Goal: Find specific page/section: Find specific page/section

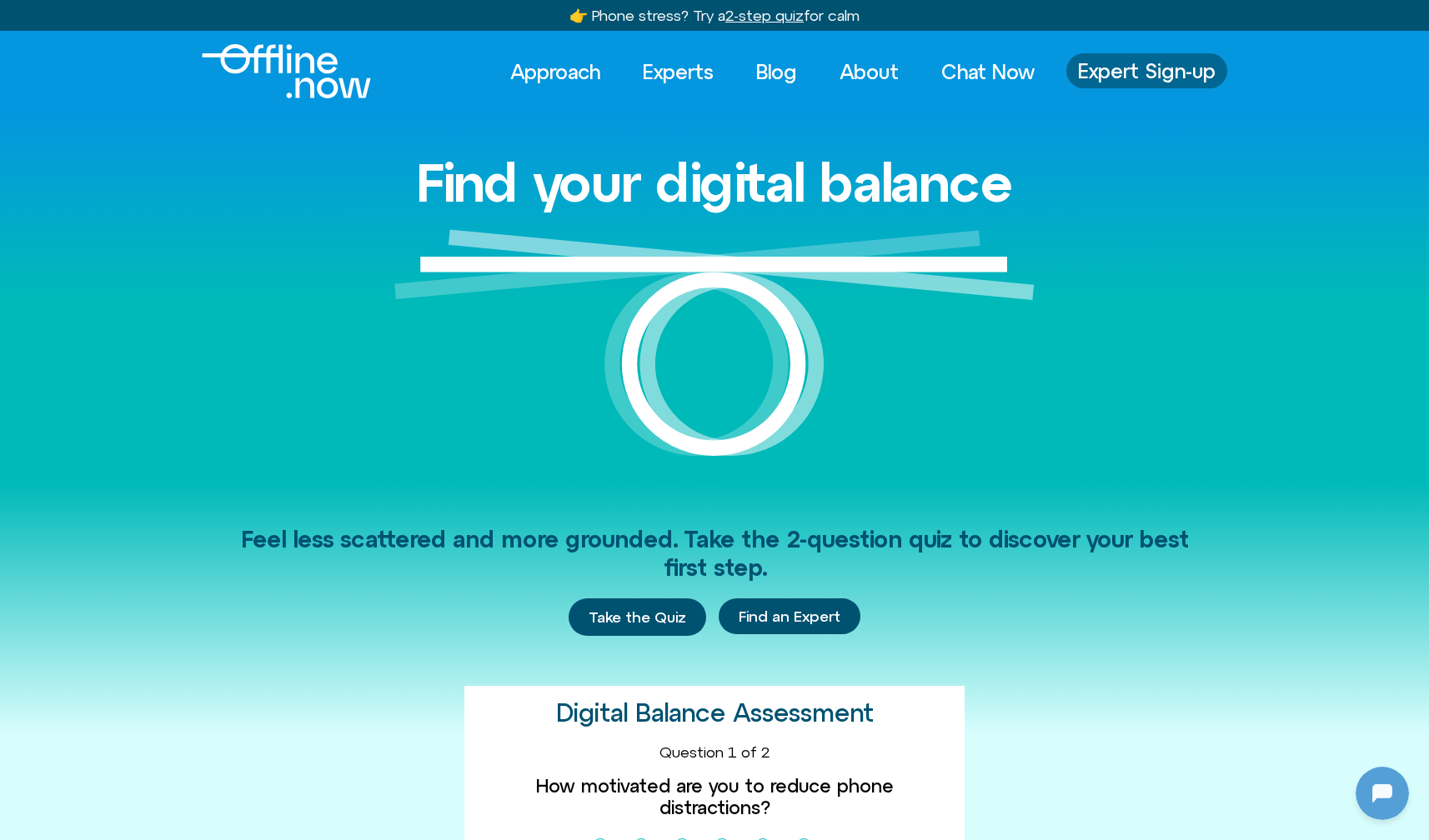
click at [1119, 53] on link "Expert Sign-up" at bounding box center [1146, 70] width 161 height 35
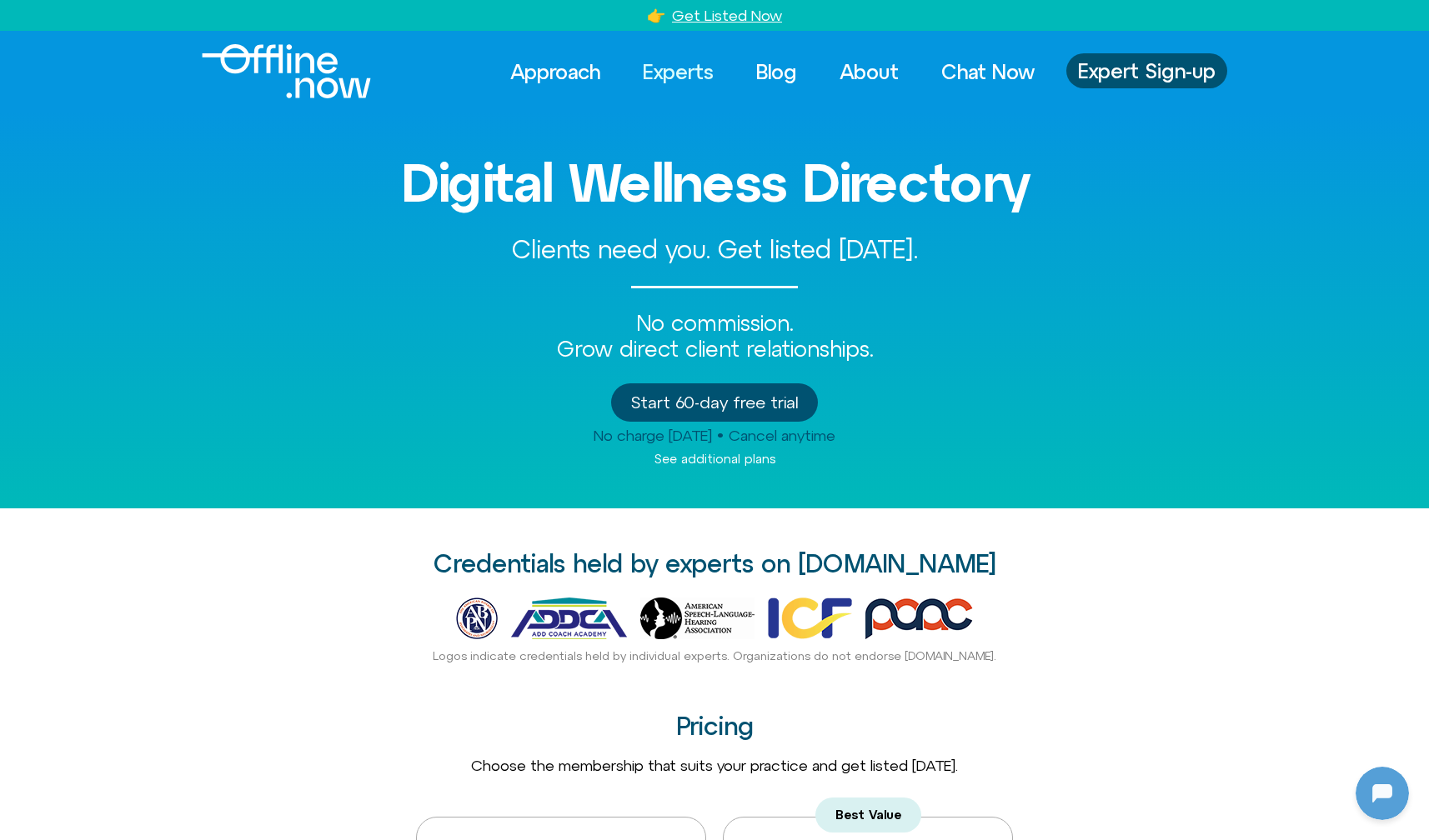
click at [675, 68] on link "Experts" at bounding box center [678, 71] width 101 height 37
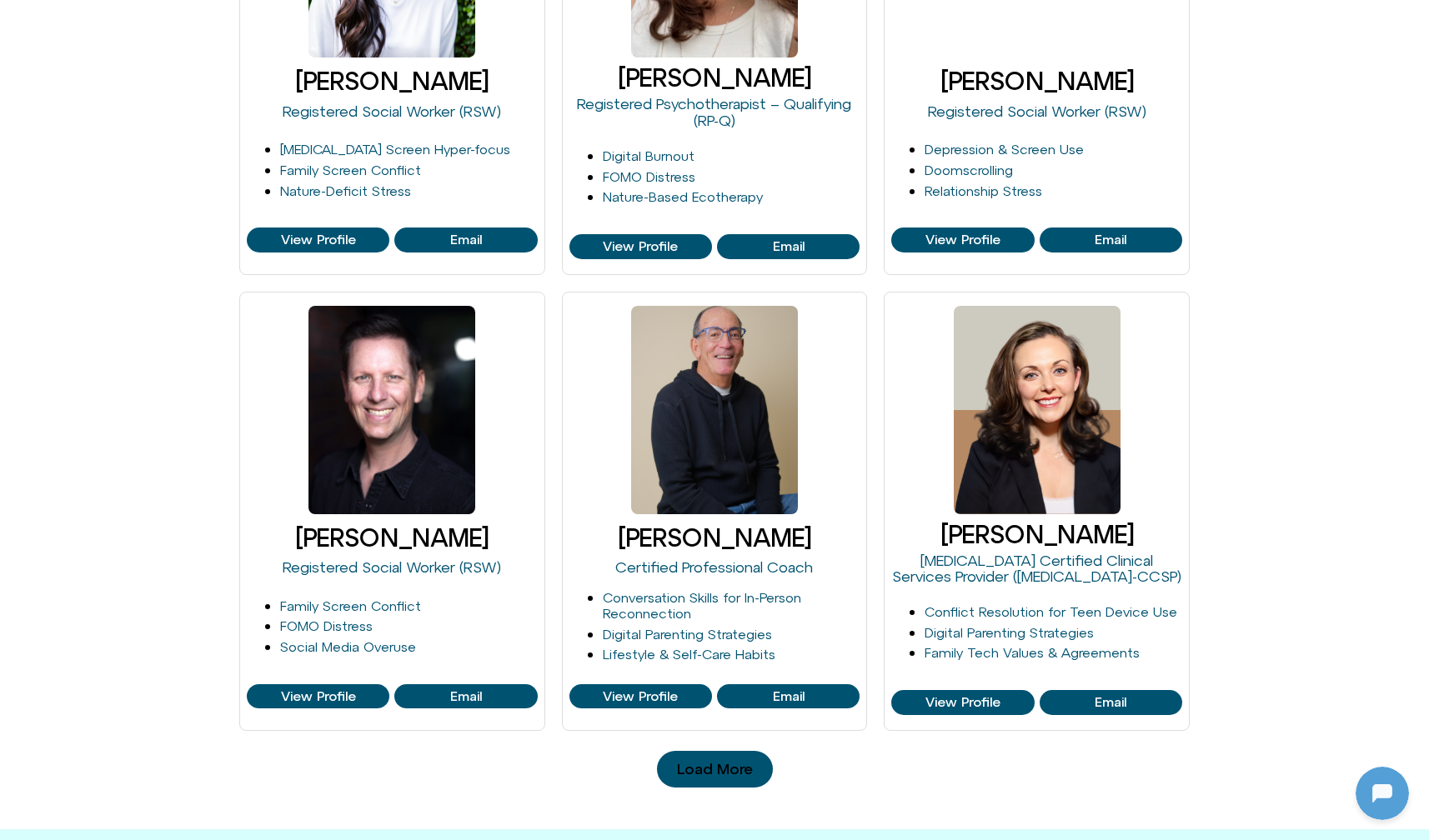
scroll to position [1414, 0]
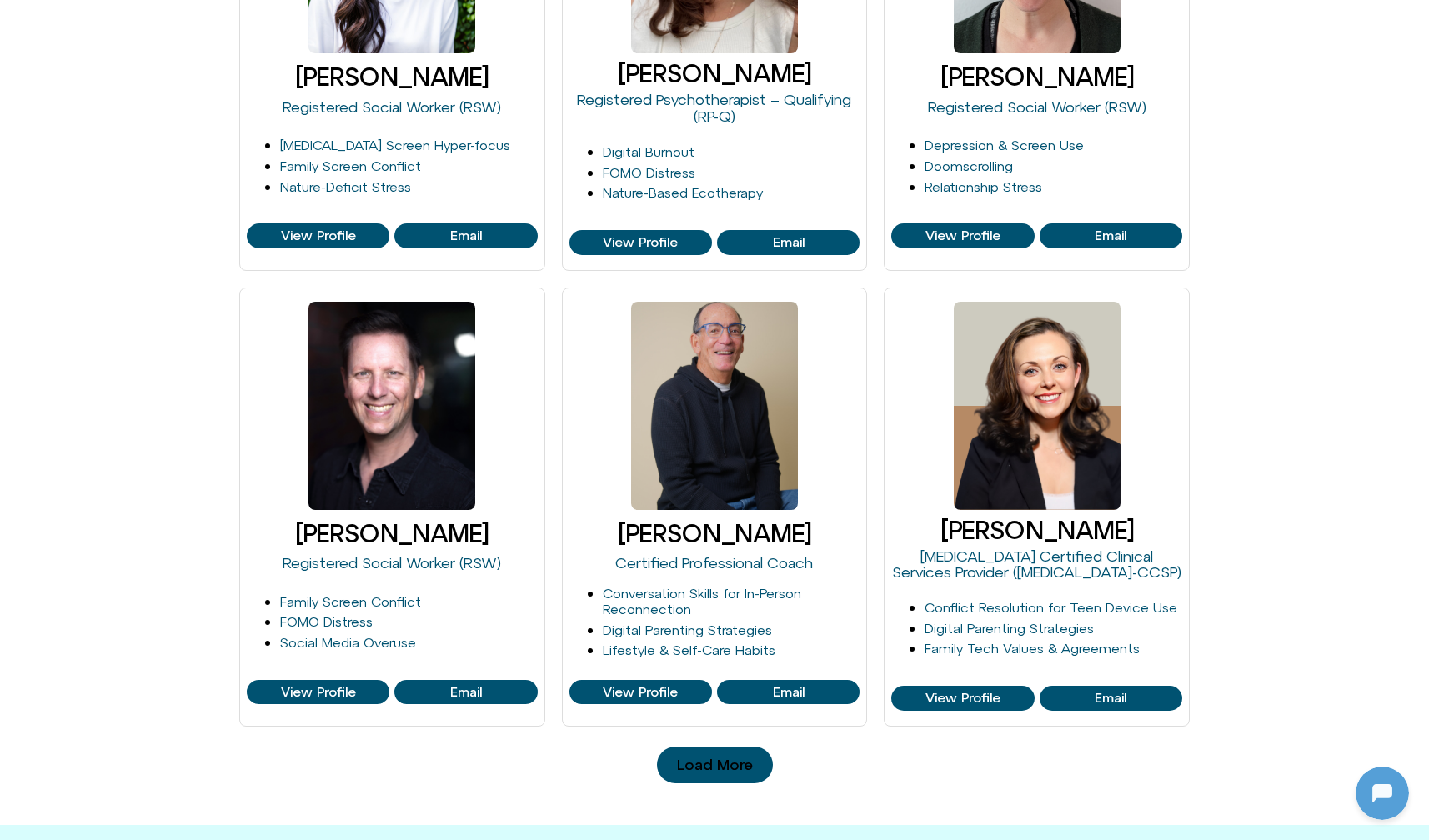
click at [718, 758] on span "Load More" at bounding box center [715, 766] width 76 height 17
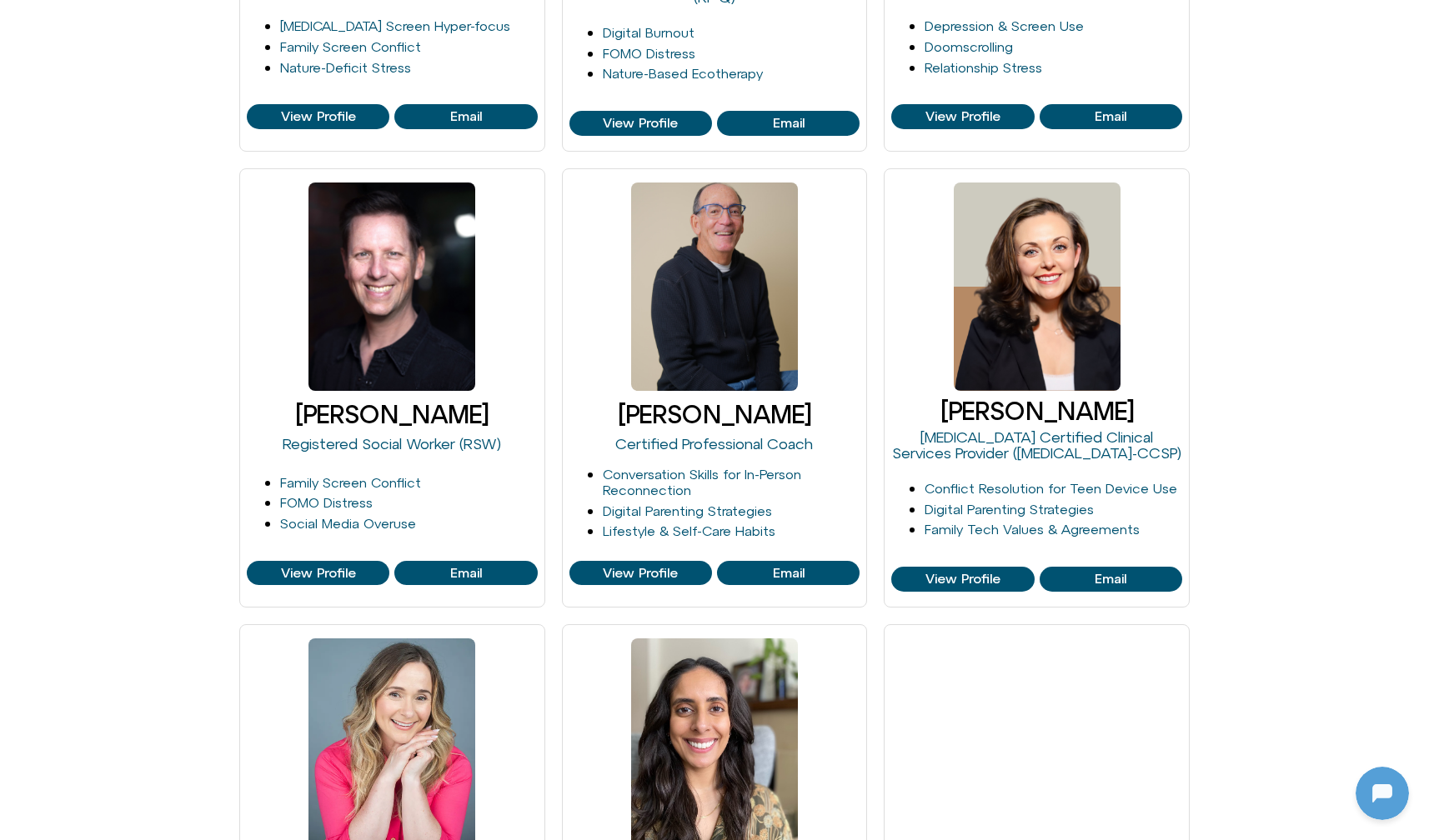
scroll to position [1533, 0]
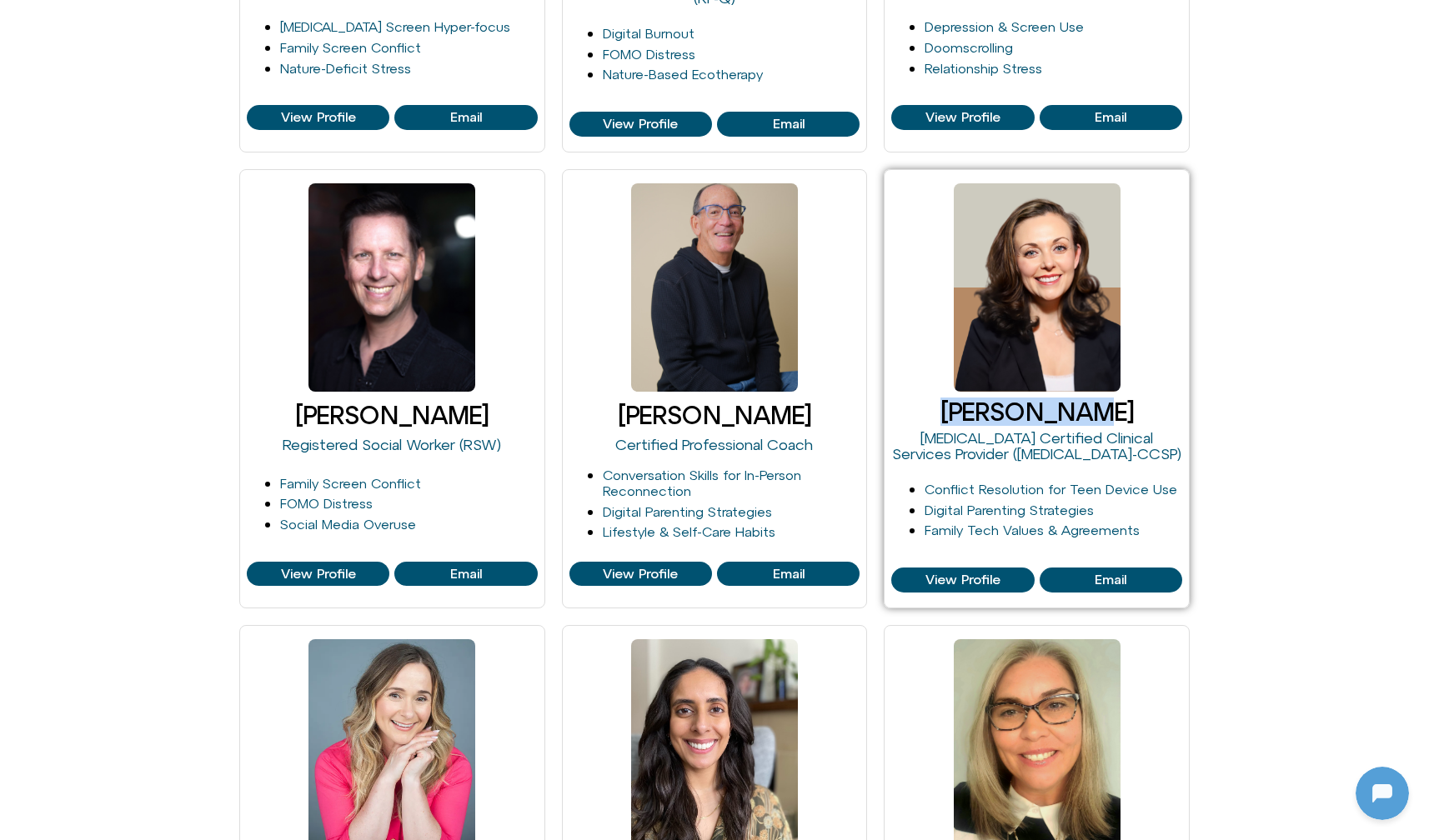
drag, startPoint x: 958, startPoint y: 403, endPoint x: 1100, endPoint y: 410, distance: 142.2
click at [1100, 410] on h3 "[PERSON_NAME]" at bounding box center [1037, 411] width 291 height 28
